Goal: Task Accomplishment & Management: Use online tool/utility

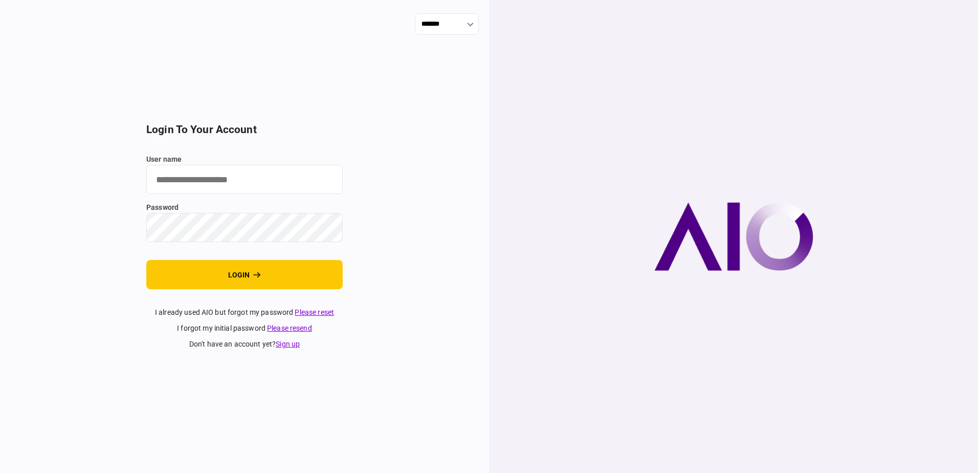
type input "**********"
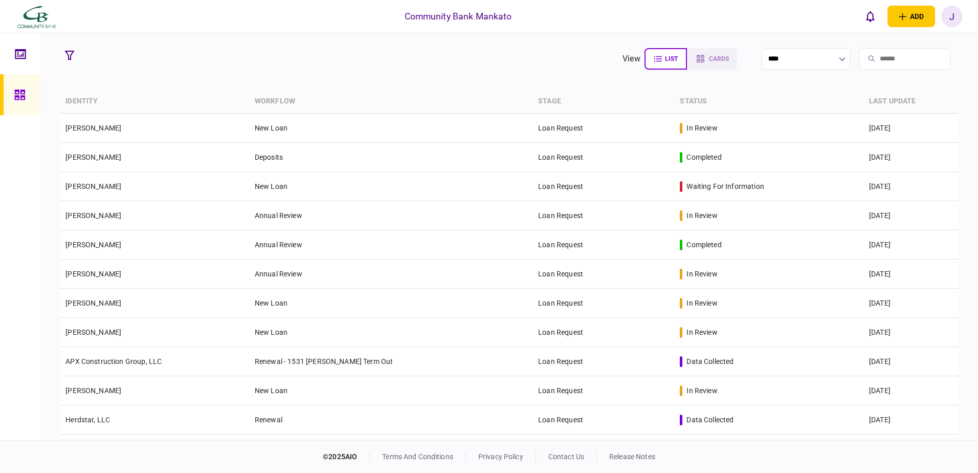
click at [869, 59] on input "search" at bounding box center [905, 58] width 92 height 21
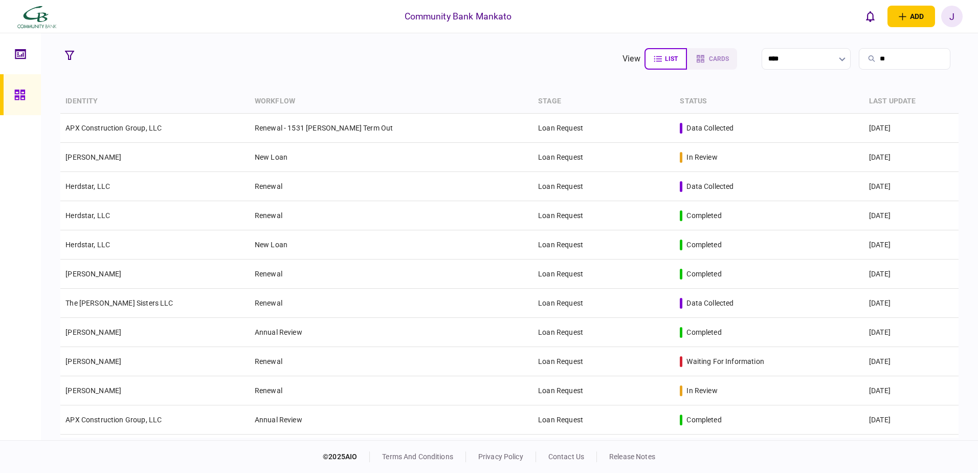
drag, startPoint x: 869, startPoint y: 59, endPoint x: 825, endPoint y: 58, distance: 44.0
click at [825, 58] on section "view list cards **** **" at bounding box center [790, 59] width 336 height 26
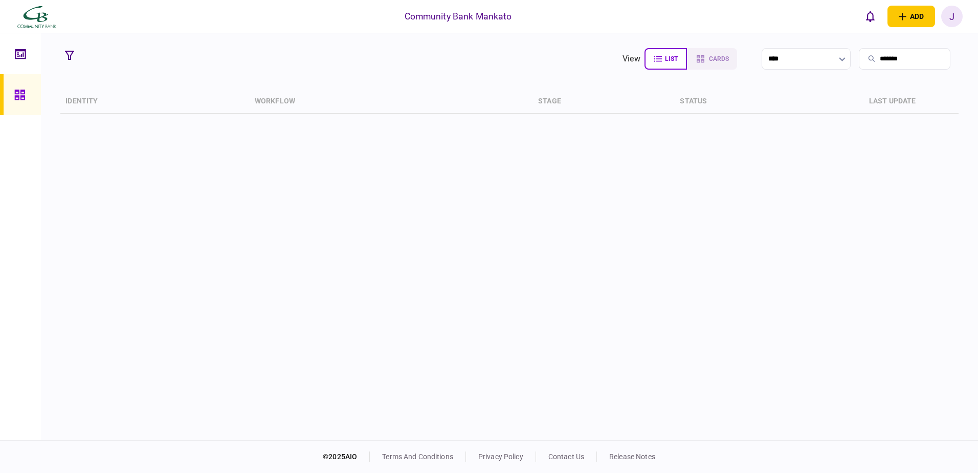
type input "*******"
click at [947, 17] on div "J" at bounding box center [951, 16] width 21 height 21
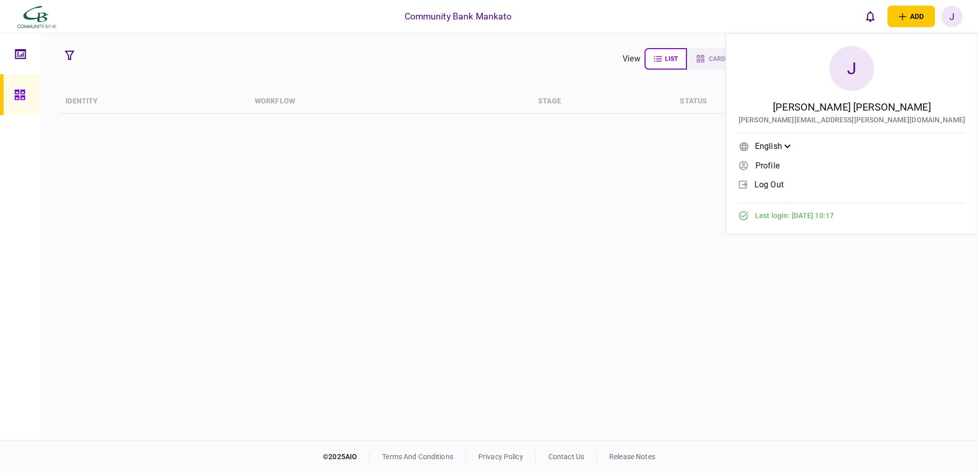
click at [781, 13] on div "Community Bank Mankato add business identity individual identity J J [PERSON_NA…" at bounding box center [489, 16] width 978 height 33
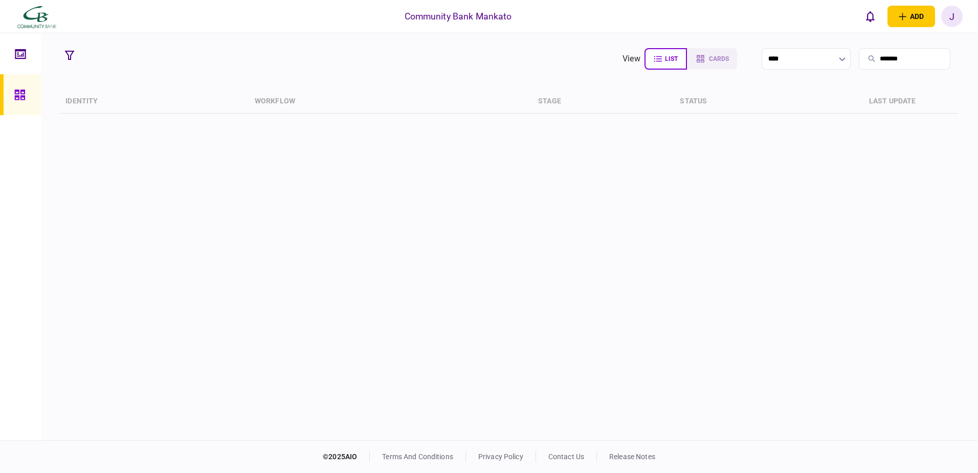
drag, startPoint x: 904, startPoint y: 51, endPoint x: 935, endPoint y: 57, distance: 32.3
click at [904, 52] on input "*******" at bounding box center [905, 58] width 92 height 21
click at [943, 60] on input "*******" at bounding box center [905, 58] width 92 height 21
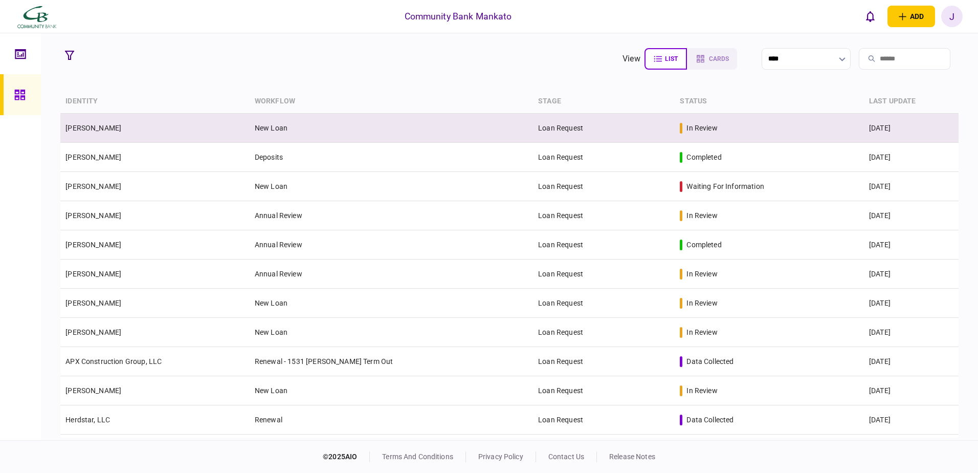
click at [287, 129] on td "New Loan" at bounding box center [391, 128] width 283 height 29
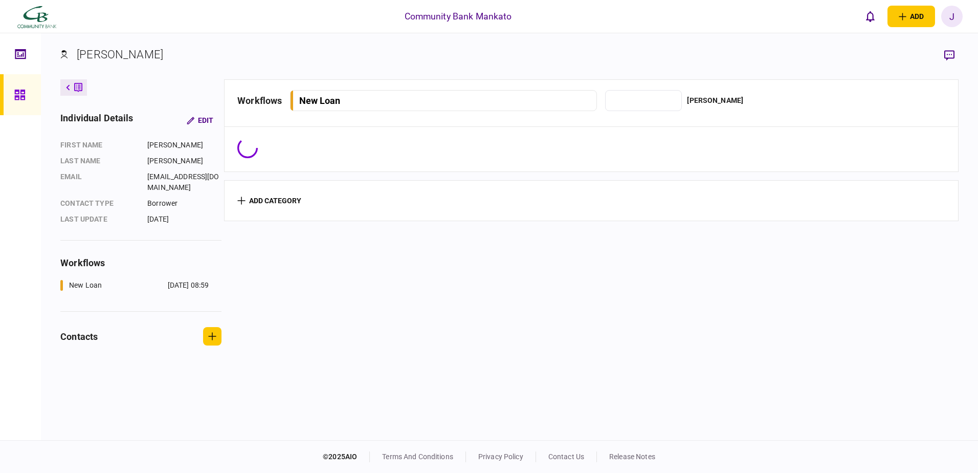
type input "**********"
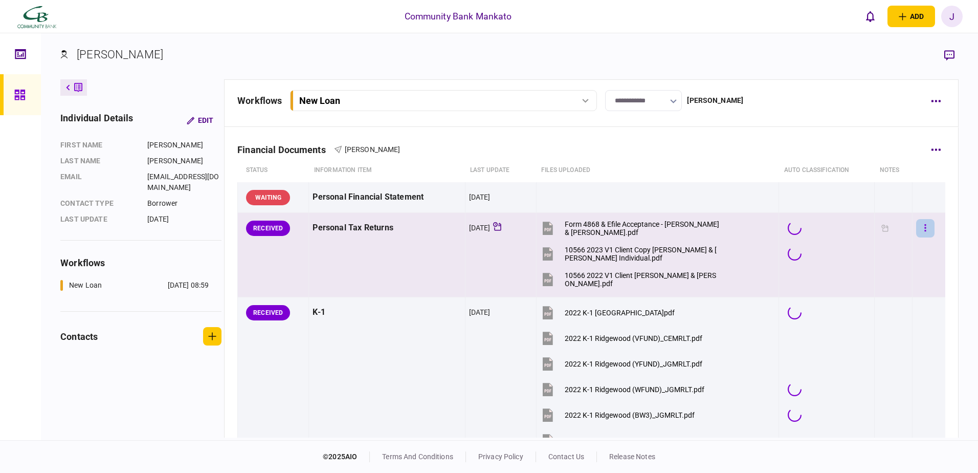
click at [924, 224] on icon "button" at bounding box center [925, 228] width 2 height 10
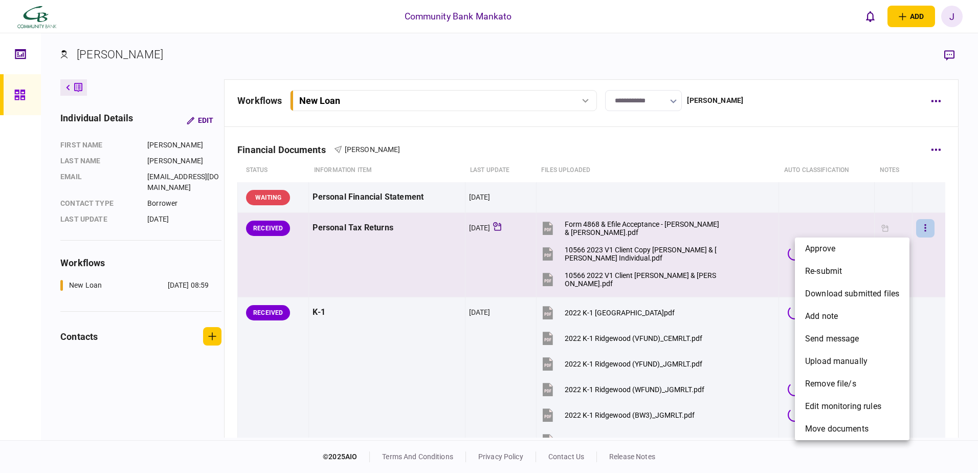
click at [884, 239] on li "approve" at bounding box center [852, 248] width 115 height 23
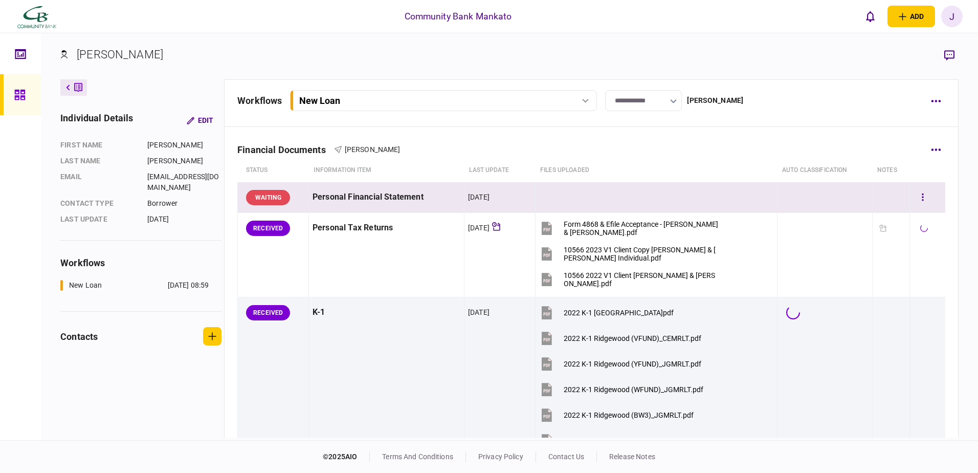
click at [919, 193] on button "button" at bounding box center [922, 197] width 18 height 18
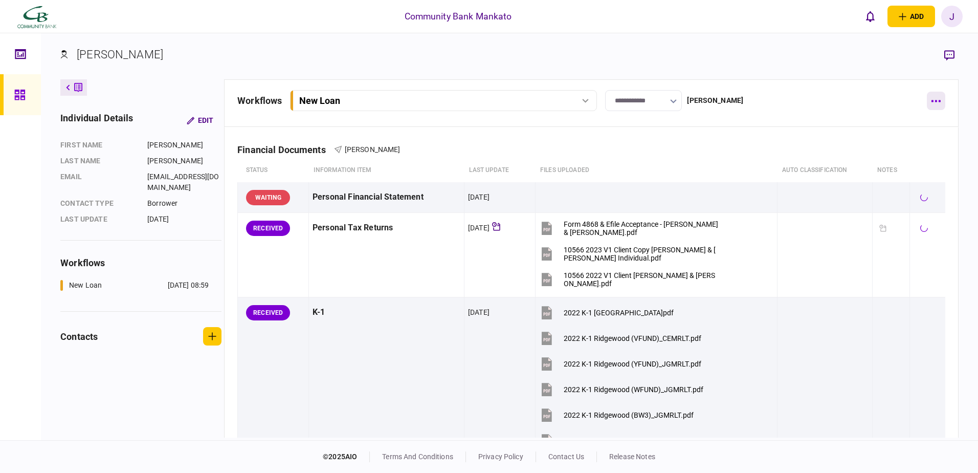
click at [939, 101] on icon "button" at bounding box center [935, 101] width 9 height 2
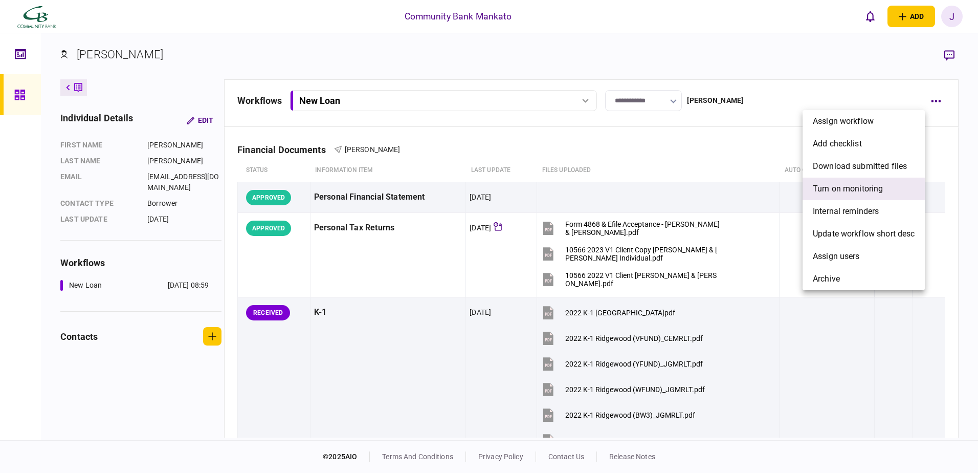
click at [842, 183] on span "Turn on monitoring" at bounding box center [848, 189] width 70 height 12
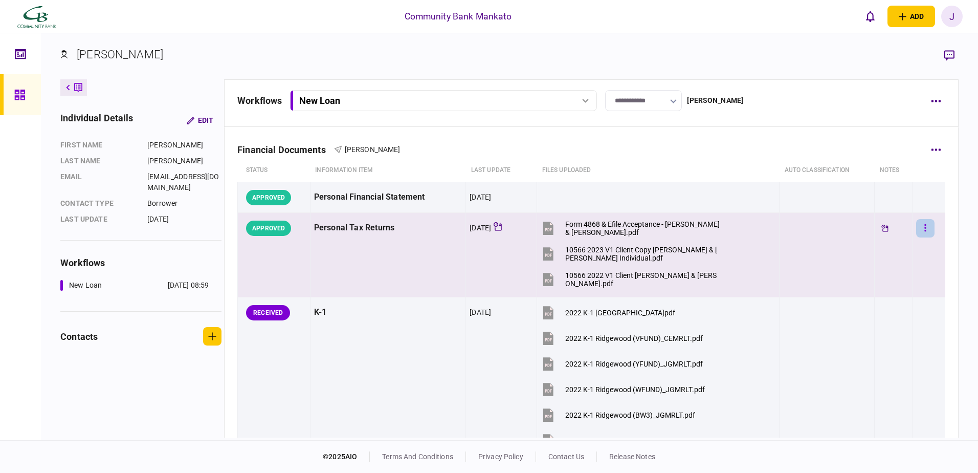
click at [924, 227] on icon "button" at bounding box center [925, 228] width 2 height 10
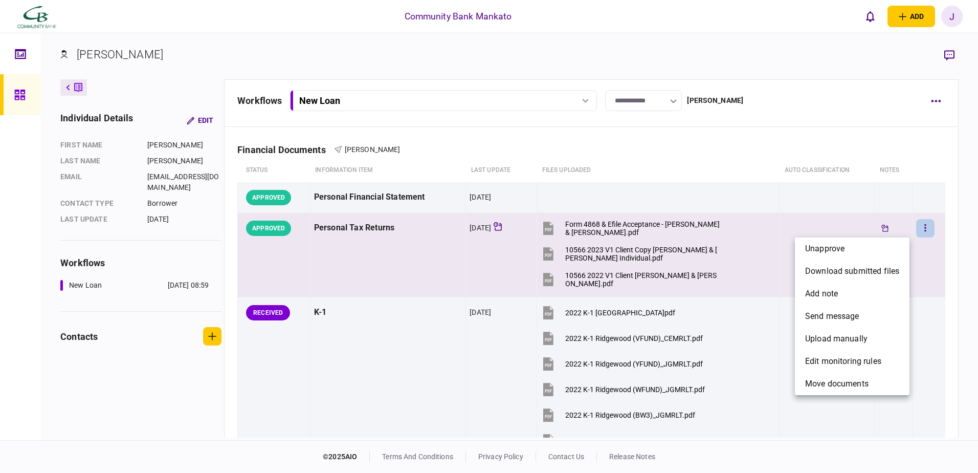
click at [915, 316] on div at bounding box center [489, 236] width 978 height 473
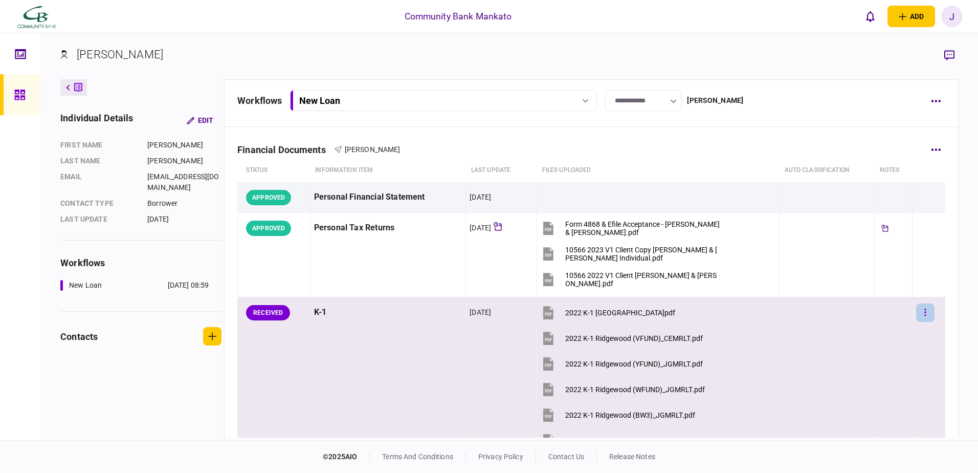
click at [925, 308] on icon "button" at bounding box center [926, 311] width 2 height 7
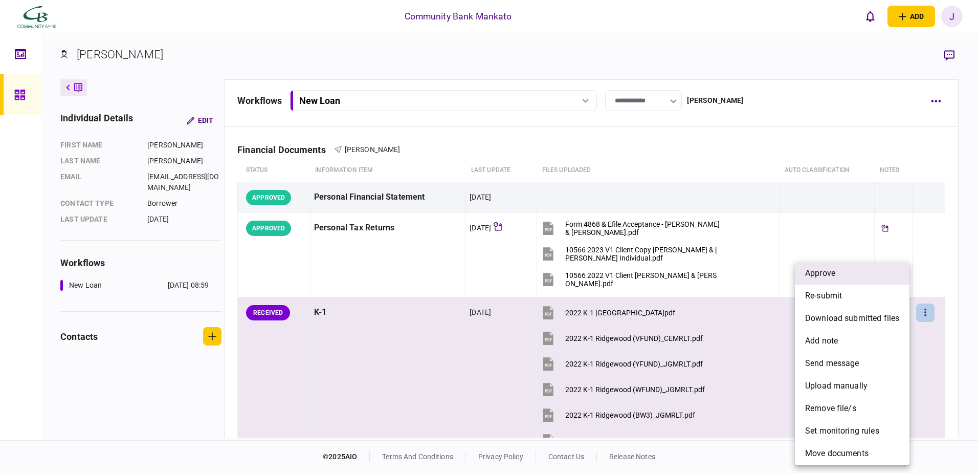
click at [851, 277] on li "approve" at bounding box center [852, 273] width 115 height 23
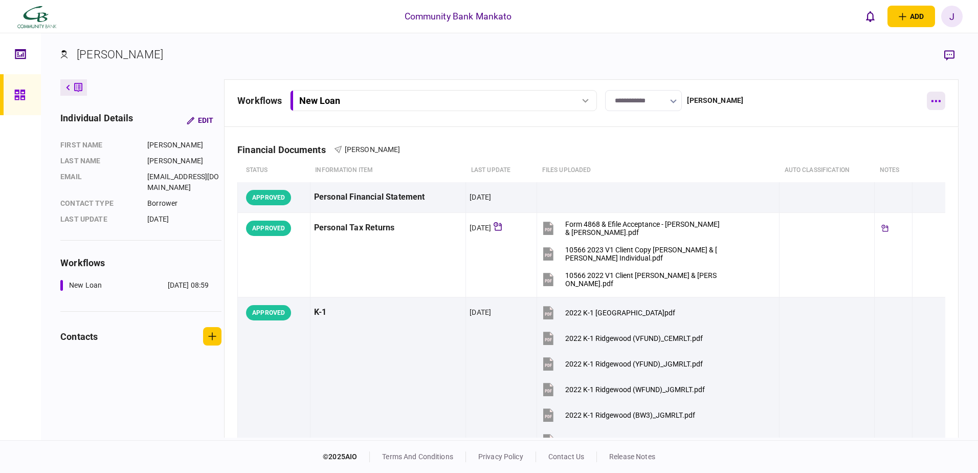
click at [941, 102] on button "button" at bounding box center [936, 101] width 18 height 18
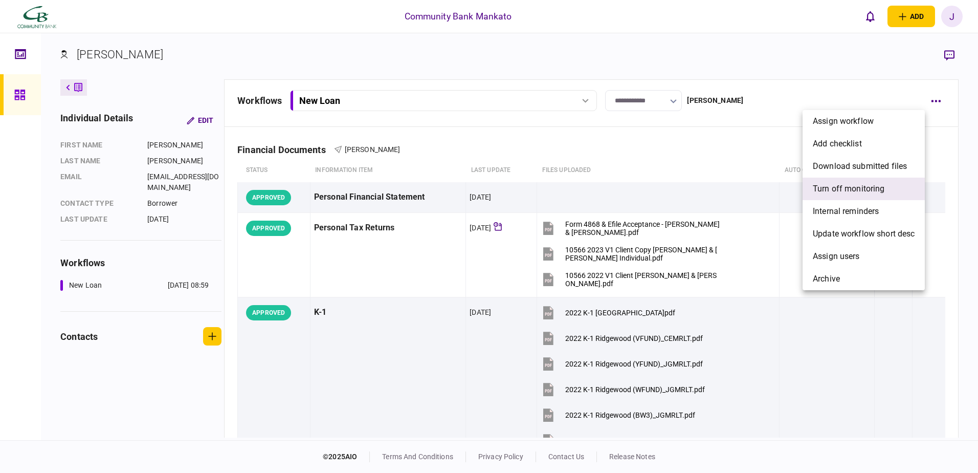
click at [830, 188] on span "Turn off monitoring" at bounding box center [849, 189] width 72 height 12
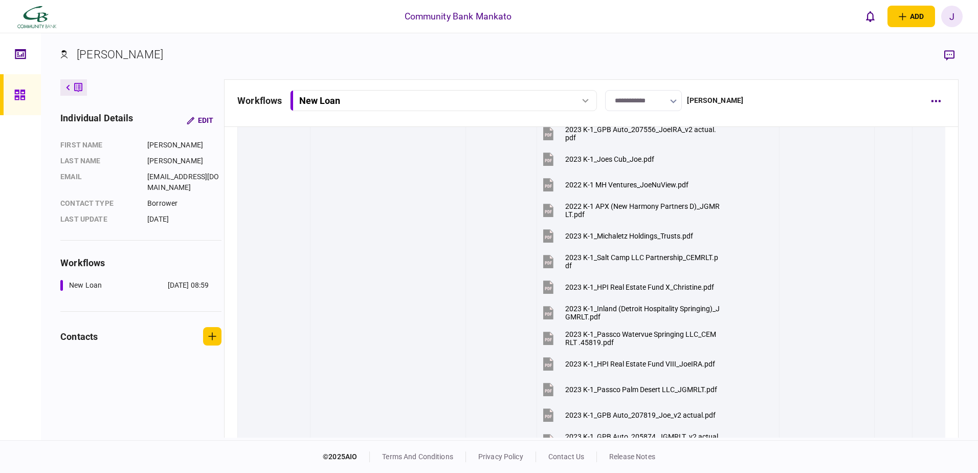
scroll to position [3170, 0]
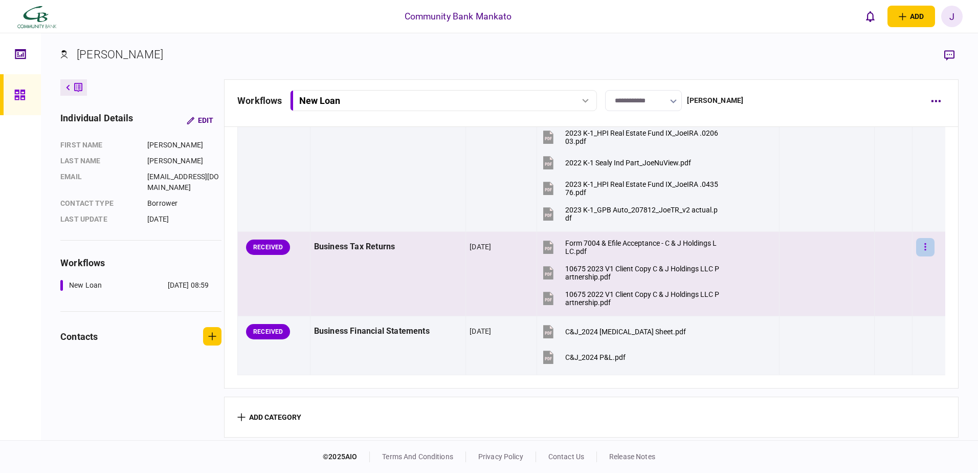
click at [925, 243] on icon "button" at bounding box center [926, 246] width 2 height 7
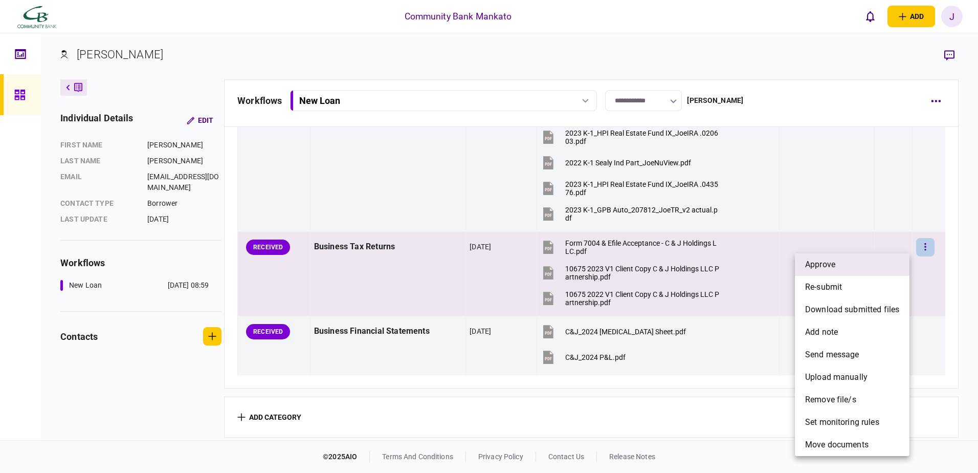
click at [859, 263] on li "approve" at bounding box center [852, 264] width 115 height 23
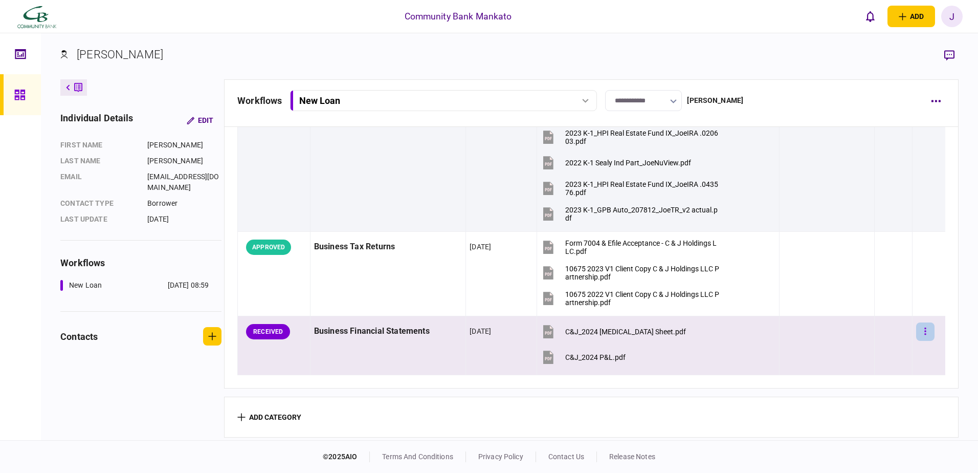
click at [917, 328] on button "button" at bounding box center [925, 331] width 18 height 18
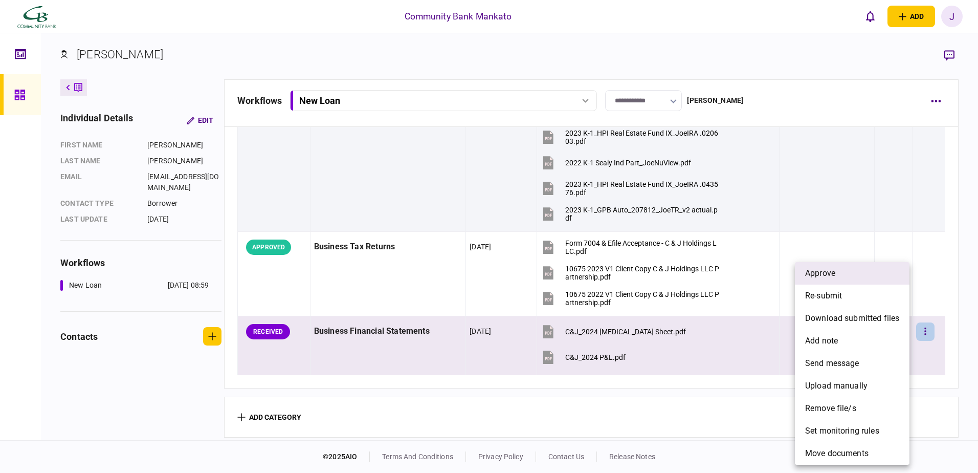
click at [846, 269] on li "approve" at bounding box center [852, 273] width 115 height 23
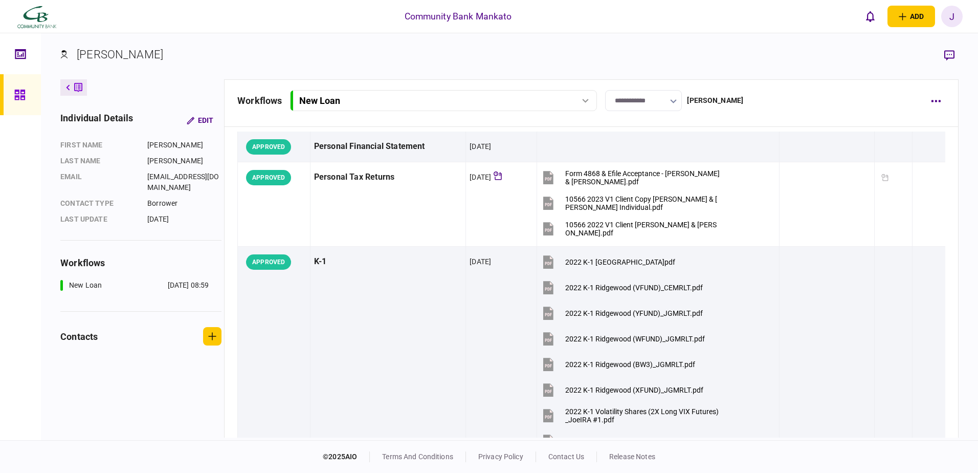
scroll to position [0, 0]
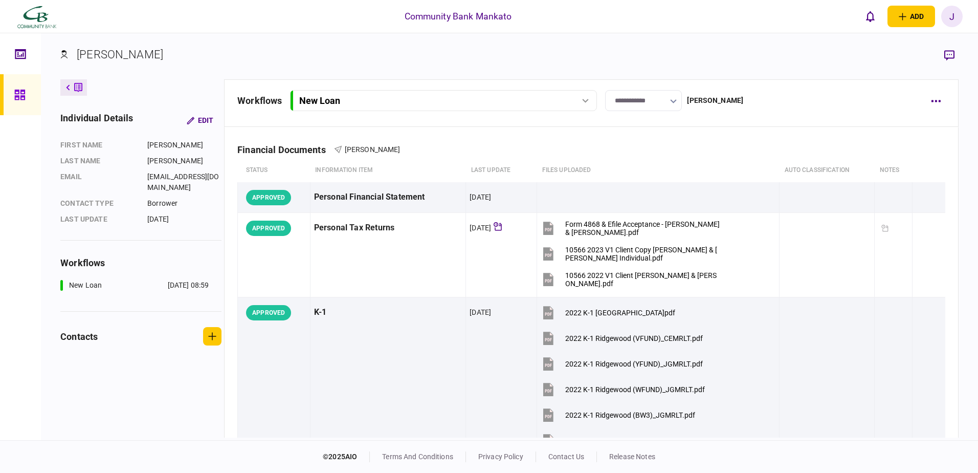
click at [949, 14] on div "J" at bounding box center [951, 16] width 21 height 21
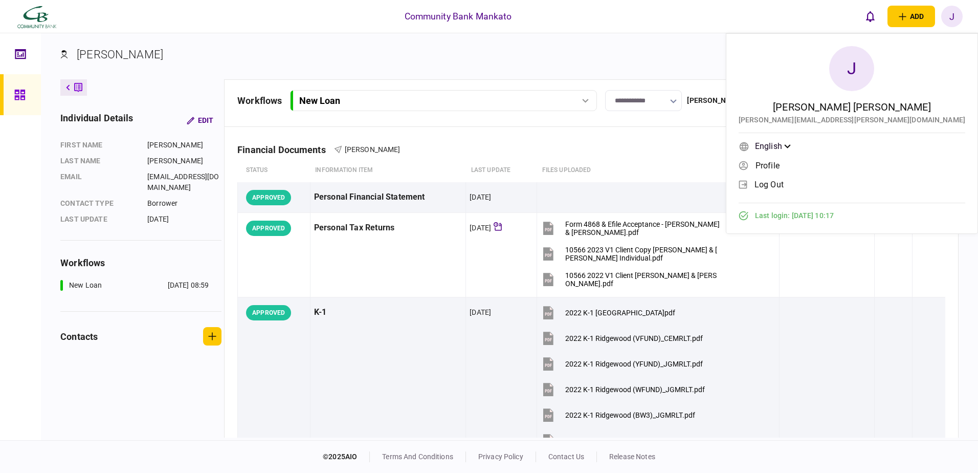
click at [784, 180] on span "log out" at bounding box center [768, 184] width 29 height 9
